Goal: Entertainment & Leisure: Consume media (video, audio)

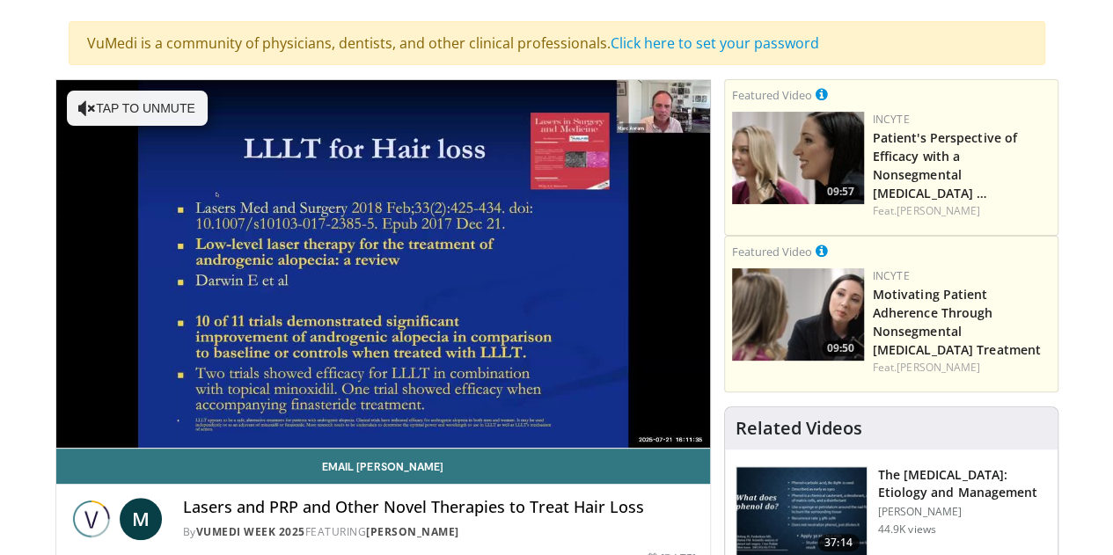
scroll to position [167, 0]
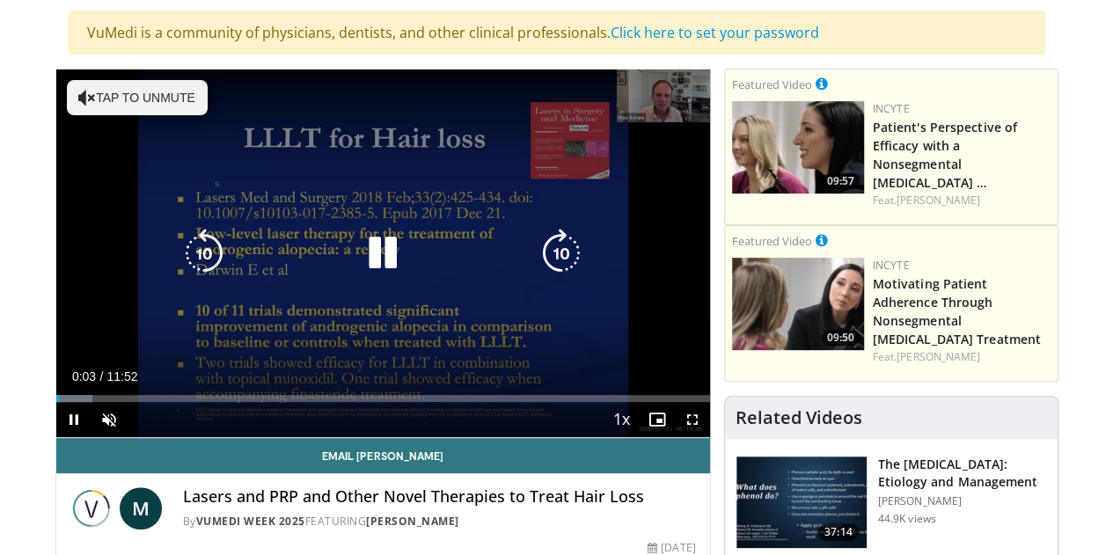
click at [67, 101] on button "Tap to unmute" at bounding box center [137, 97] width 141 height 35
click at [551, 261] on icon "Video Player" at bounding box center [561, 253] width 49 height 49
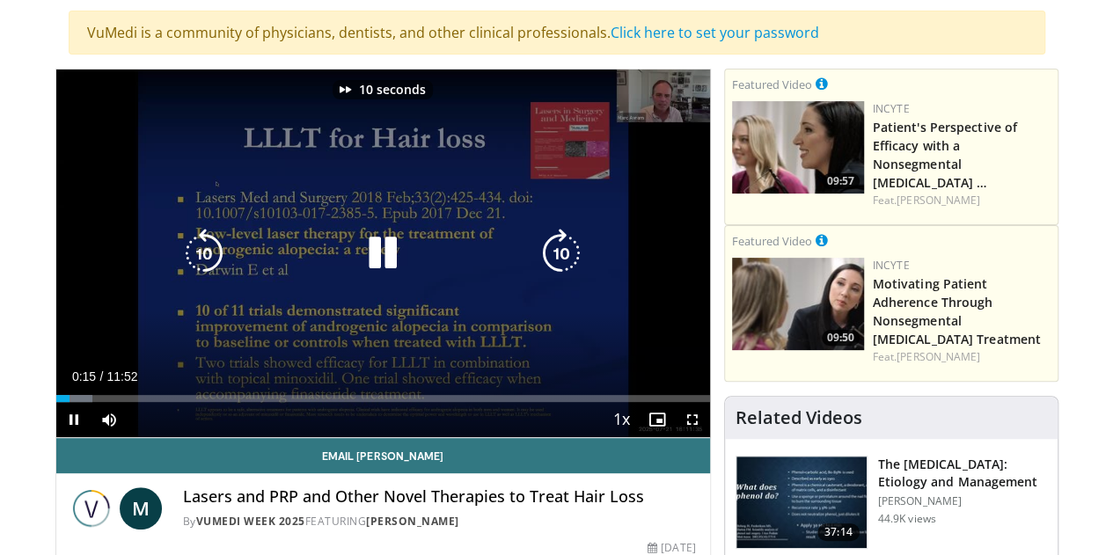
click at [551, 261] on icon "Video Player" at bounding box center [561, 253] width 49 height 49
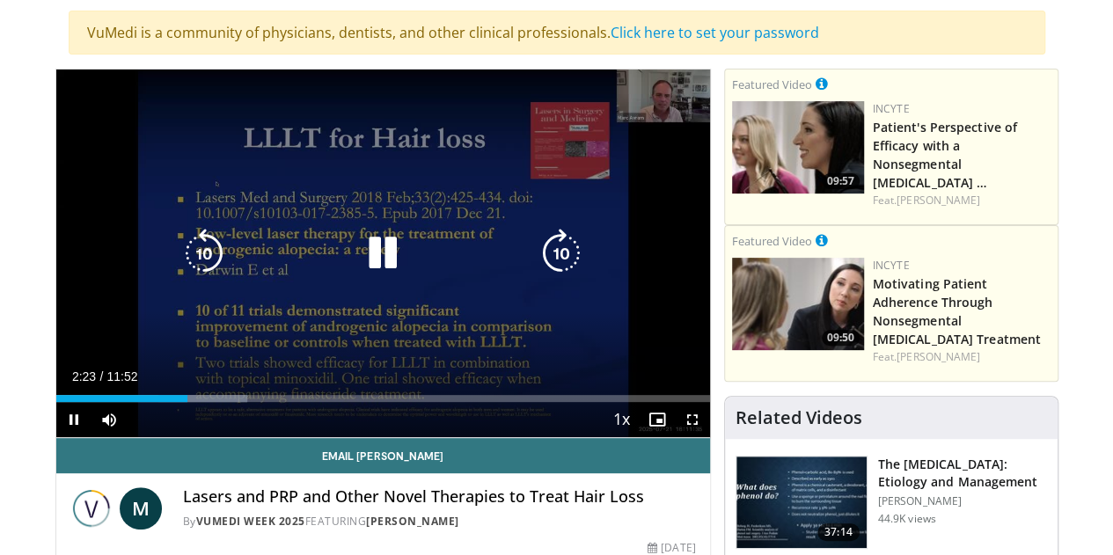
click at [568, 270] on div "60 seconds Tap to unmute" at bounding box center [383, 254] width 654 height 368
click at [365, 264] on icon "Video Player" at bounding box center [382, 253] width 49 height 49
click at [574, 269] on icon "Video Player" at bounding box center [561, 253] width 49 height 49
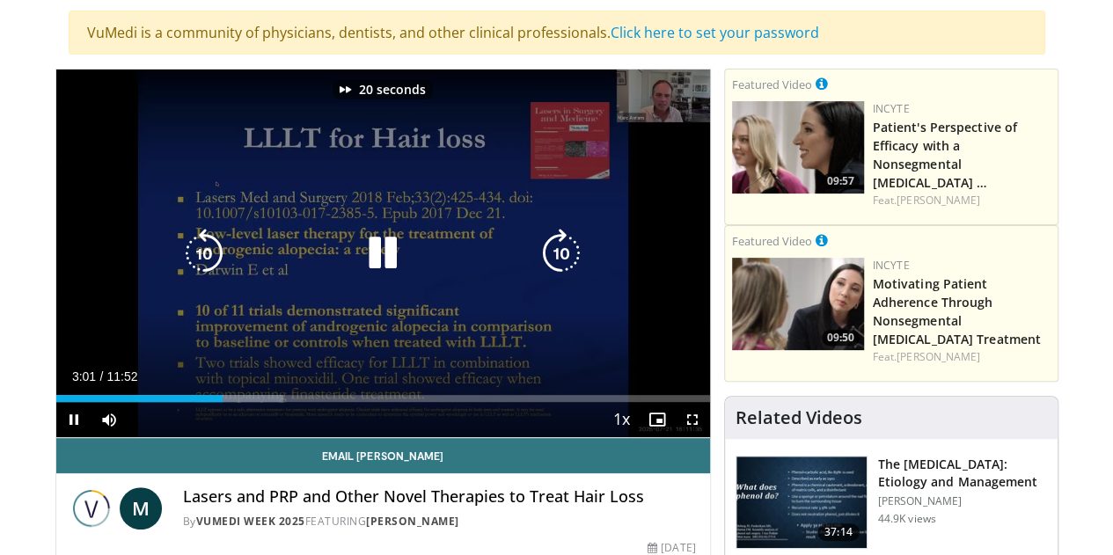
click at [574, 269] on icon "Video Player" at bounding box center [561, 253] width 49 height 49
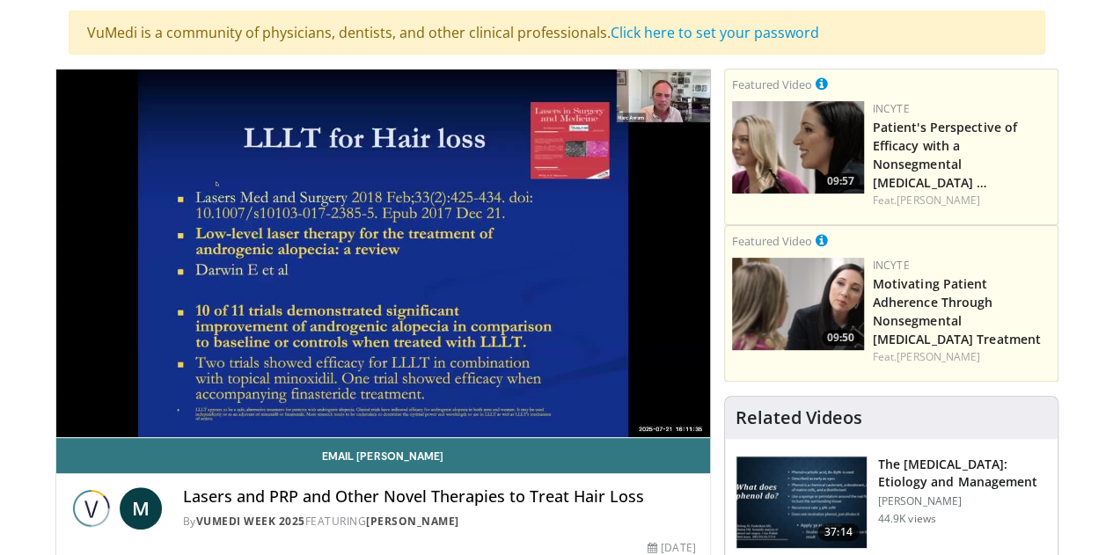
click at [574, 269] on div "30 seconds Tap to unmute" at bounding box center [383, 254] width 654 height 368
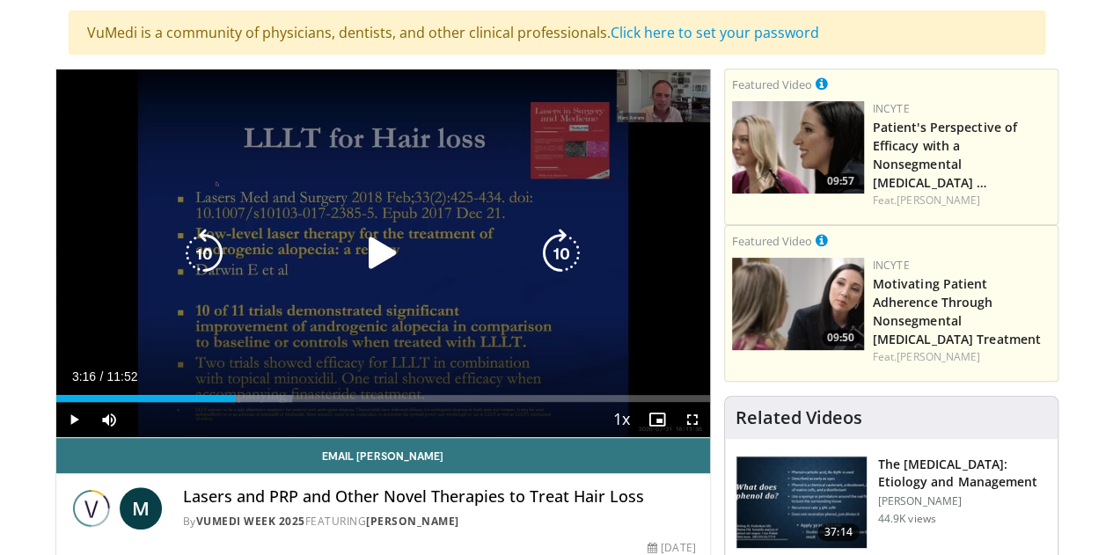
click at [572, 264] on icon "Video Player" at bounding box center [561, 253] width 49 height 49
click at [368, 271] on icon "Video Player" at bounding box center [382, 253] width 49 height 49
click at [566, 272] on icon "Video Player" at bounding box center [561, 253] width 49 height 49
click at [565, 265] on icon "Video Player" at bounding box center [561, 253] width 49 height 49
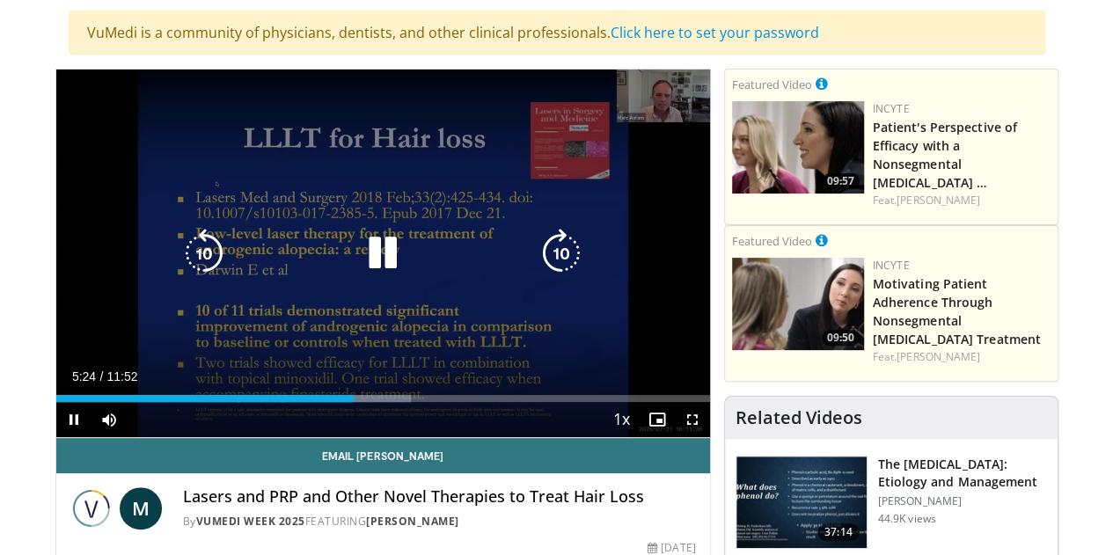
click at [560, 256] on icon "Video Player" at bounding box center [561, 253] width 49 height 49
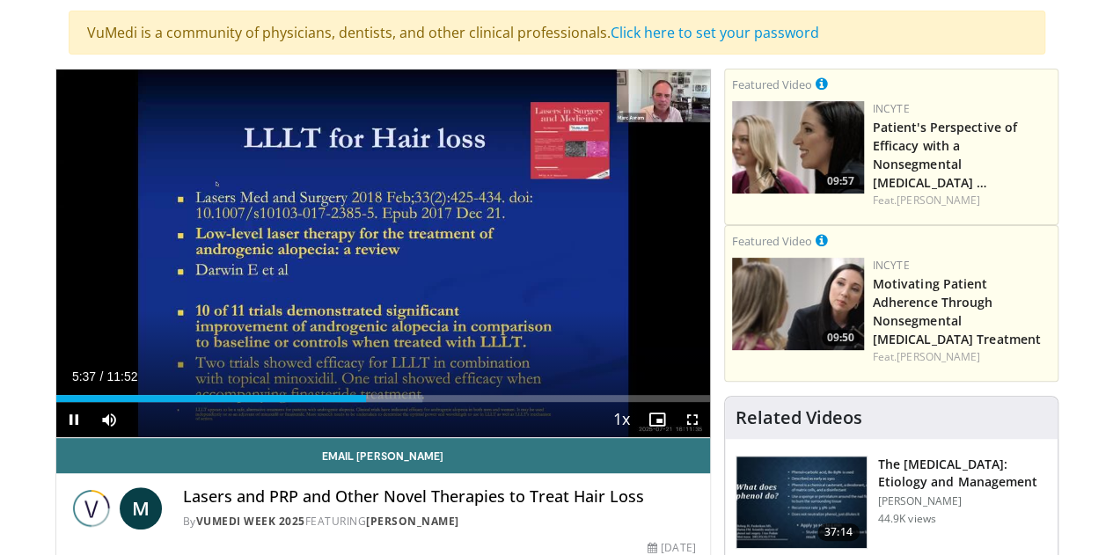
click at [560, 256] on div "10 seconds Tap to unmute" at bounding box center [383, 254] width 654 height 368
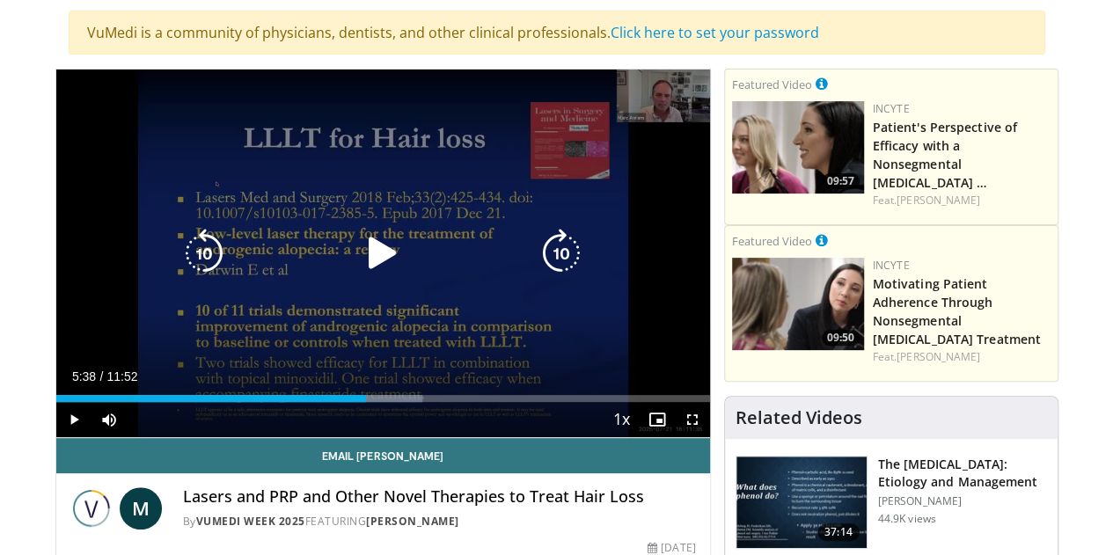
click at [560, 260] on icon "Video Player" at bounding box center [561, 253] width 49 height 49
click at [368, 271] on icon "Video Player" at bounding box center [382, 253] width 49 height 49
click at [558, 268] on icon "Video Player" at bounding box center [561, 253] width 49 height 49
click at [551, 268] on icon "Video Player" at bounding box center [561, 253] width 49 height 49
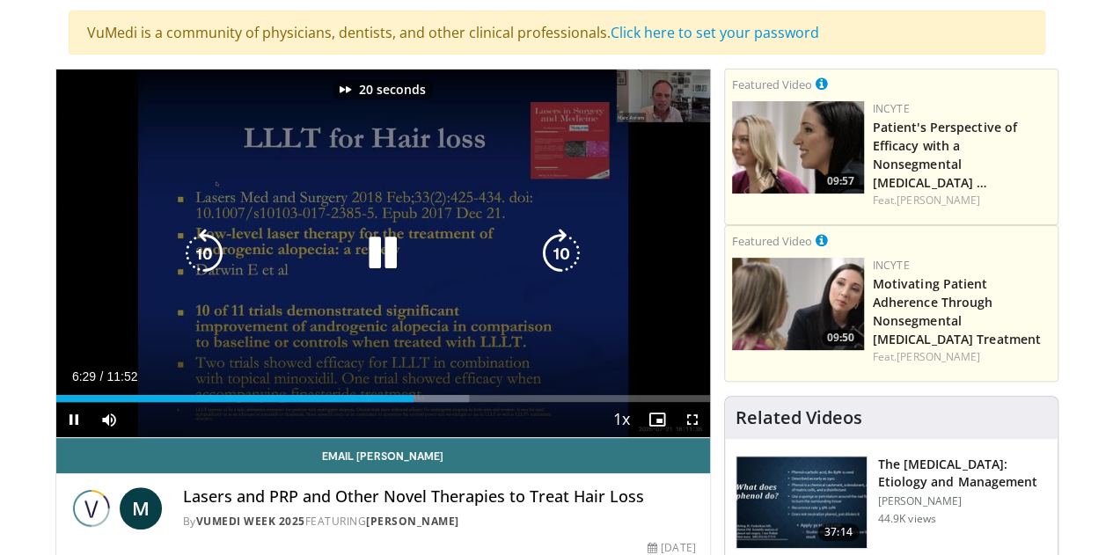
click at [551, 268] on icon "Video Player" at bounding box center [561, 253] width 49 height 49
click at [565, 267] on icon "Video Player" at bounding box center [561, 253] width 49 height 49
click at [544, 268] on icon "Video Player" at bounding box center [561, 253] width 49 height 49
click at [568, 268] on icon "Video Player" at bounding box center [561, 253] width 49 height 49
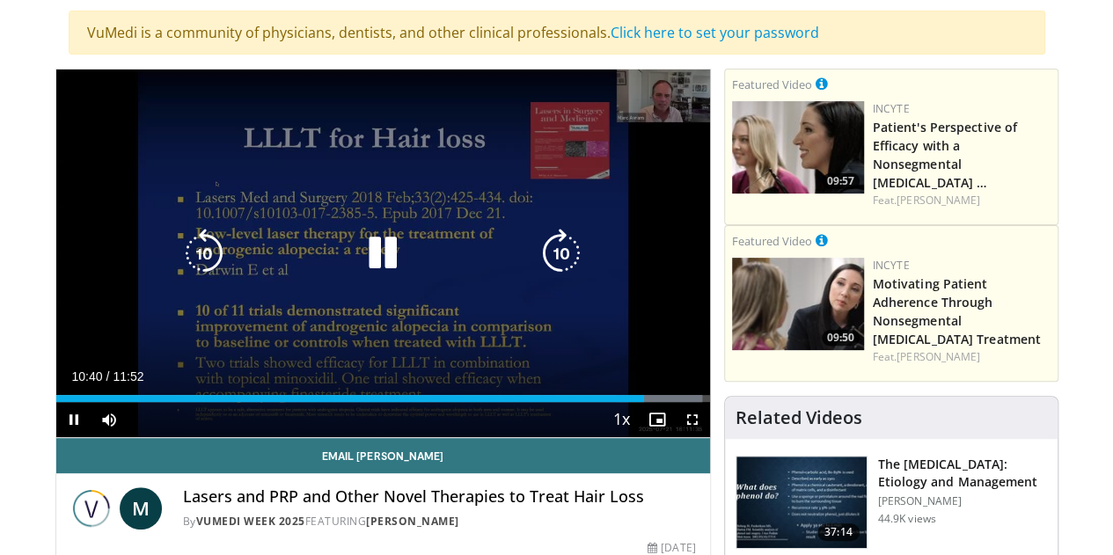
click at [568, 268] on icon "Video Player" at bounding box center [561, 253] width 49 height 49
click at [567, 261] on icon "Video Player" at bounding box center [561, 253] width 49 height 49
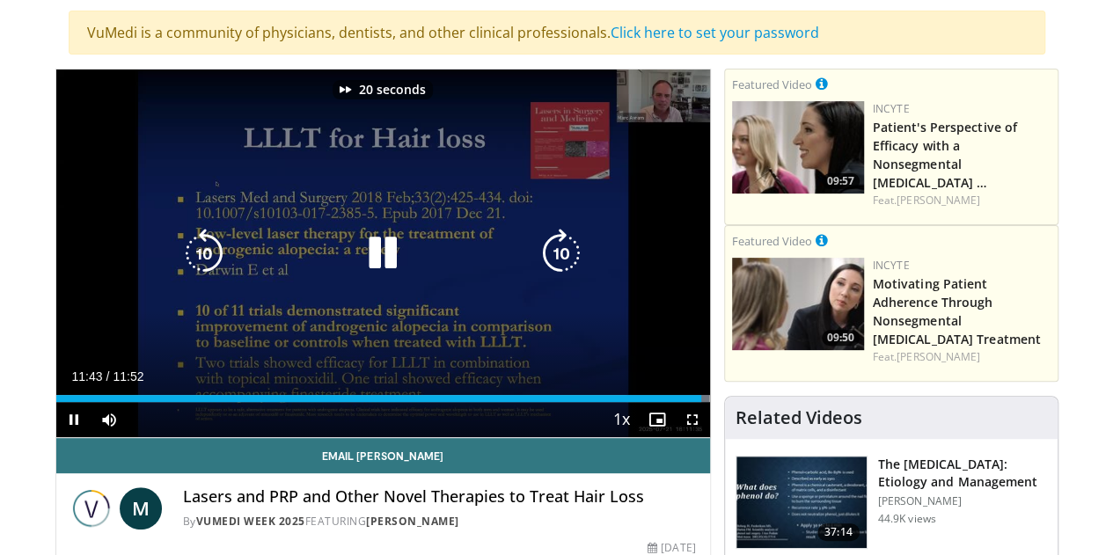
click at [567, 261] on icon "Video Player" at bounding box center [561, 253] width 49 height 49
